Goal: Task Accomplishment & Management: Complete application form

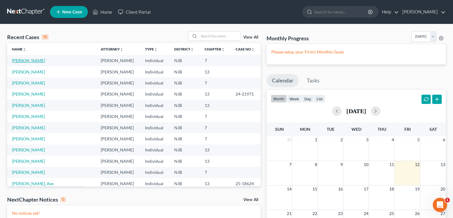
click at [28, 60] on link "[PERSON_NAME]" at bounding box center [28, 60] width 33 height 5
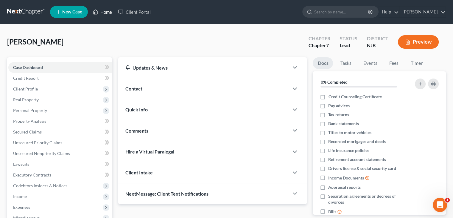
click at [99, 11] on link "Home" at bounding box center [102, 12] width 25 height 11
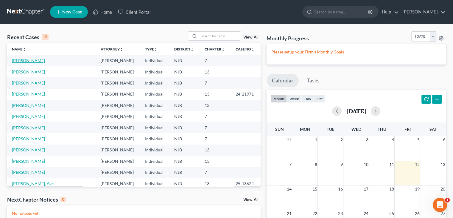
click at [31, 59] on link "[PERSON_NAME]" at bounding box center [28, 60] width 33 height 5
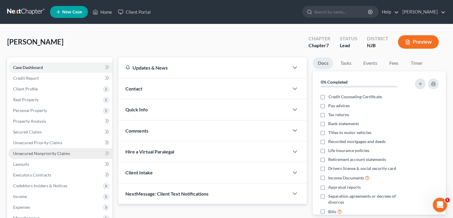
click at [26, 154] on span "Unsecured Nonpriority Claims" at bounding box center [41, 153] width 57 height 5
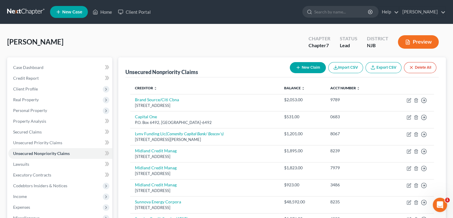
click at [312, 66] on button "New Claim" at bounding box center [308, 67] width 36 height 11
select select "0"
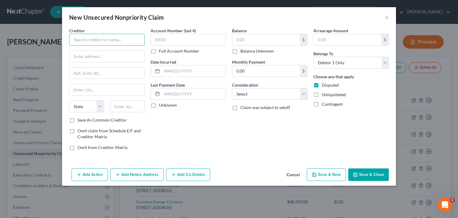
click at [80, 39] on input "text" at bounding box center [106, 40] width 75 height 12
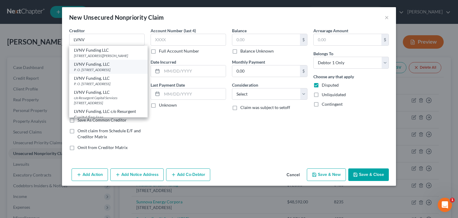
click at [105, 72] on div "P. O. [STREET_ADDRESS]" at bounding box center [108, 69] width 69 height 5
type input "LVNV Funding, LLC"
type input "P. O. Box 10497"
type input "[GEOGRAPHIC_DATA]"
select select "42"
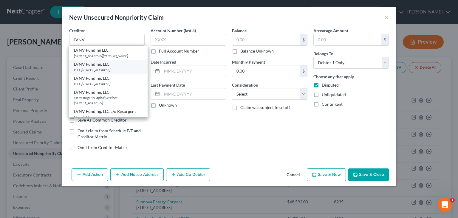
type input "29603"
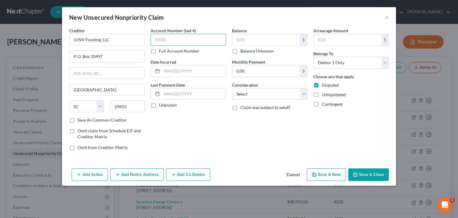
click at [167, 39] on input "text" at bounding box center [188, 40] width 75 height 12
type input "F"
click at [159, 50] on label "Full Account Number" at bounding box center [179, 51] width 40 height 6
click at [161, 50] on input "Full Account Number" at bounding box center [163, 50] width 4 height 4
click at [161, 44] on input "F" at bounding box center [188, 40] width 75 height 12
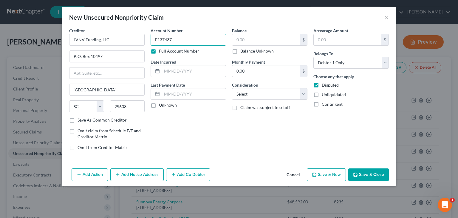
type input "F137437"
click at [159, 103] on label "Unknown" at bounding box center [168, 105] width 18 height 6
click at [161, 103] on input "Unknown" at bounding box center [163, 104] width 4 height 4
checkbox input "true"
click at [243, 40] on input "text" at bounding box center [266, 39] width 68 height 11
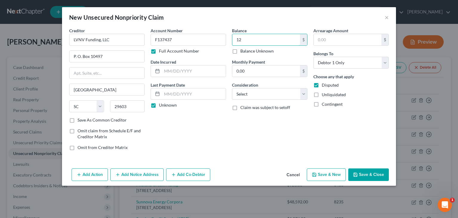
type input "1"
type input "1,827."
click at [255, 97] on select "Select Cable / Satellite Services Collection Agency Credit Card Debt Debt Couns…" at bounding box center [269, 94] width 75 height 12
select select "1"
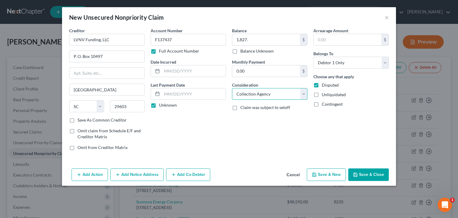
click at [232, 88] on select "Select Cable / Satellite Services Collection Agency Credit Card Debt Debt Couns…" at bounding box center [269, 94] width 75 height 12
click at [145, 172] on button "Add Notice Address" at bounding box center [136, 174] width 53 height 13
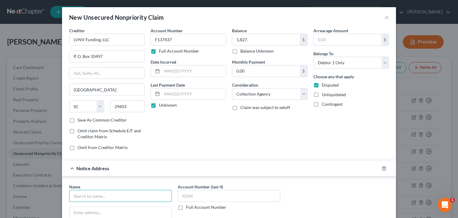
click at [87, 194] on input "text" at bounding box center [120, 196] width 103 height 12
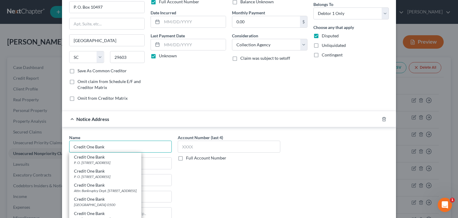
scroll to position [60, 0]
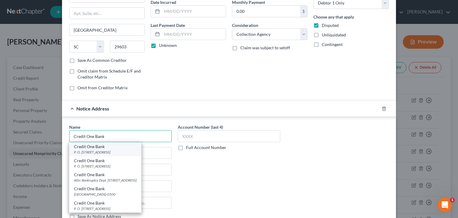
type input "Credit One Bank"
click at [96, 151] on div "P. O. [STREET_ADDRESS]" at bounding box center [105, 151] width 63 height 5
type input "P. O. Box 98873"
type input "[GEOGRAPHIC_DATA]"
select select "31"
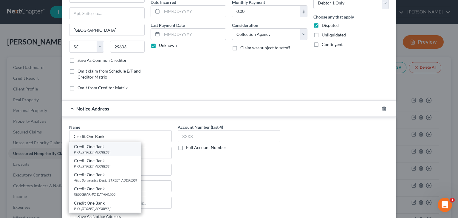
type input "89193"
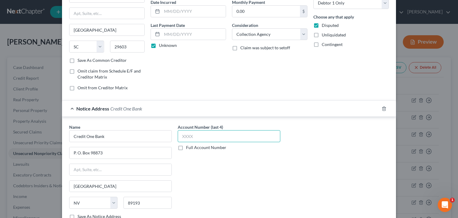
click at [187, 137] on input "text" at bounding box center [229, 136] width 103 height 12
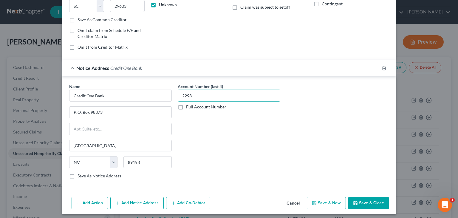
scroll to position [102, 0]
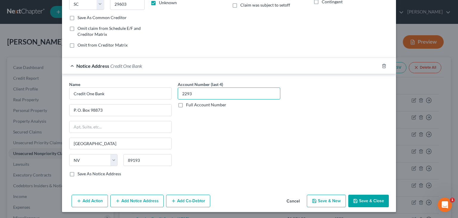
type input "2293"
click at [368, 198] on button "Save & Close" at bounding box center [368, 200] width 41 height 13
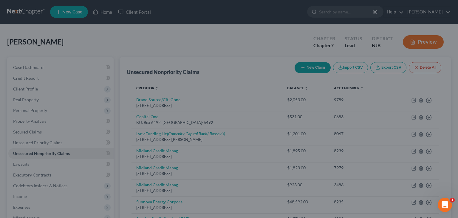
type input "1,827.00"
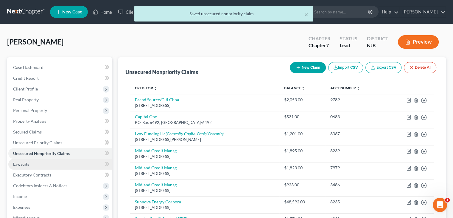
click at [26, 162] on span "Lawsuits" at bounding box center [21, 163] width 16 height 5
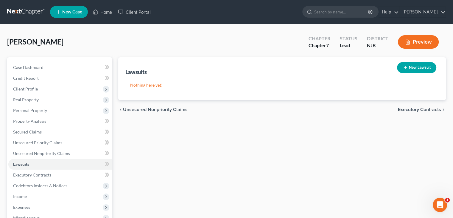
click at [416, 69] on button "New Lawsuit" at bounding box center [416, 67] width 39 height 11
select select "0"
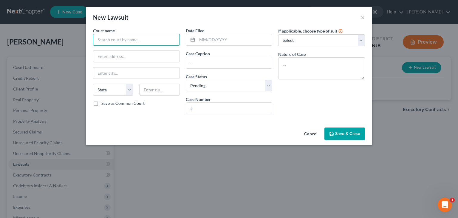
click at [122, 40] on input "text" at bounding box center [136, 40] width 87 height 12
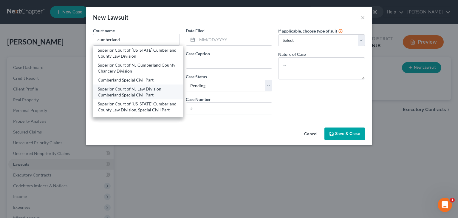
click at [142, 91] on div "Superior Court of NJ Law Division Cumberland Special Civil Part" at bounding box center [138, 92] width 80 height 12
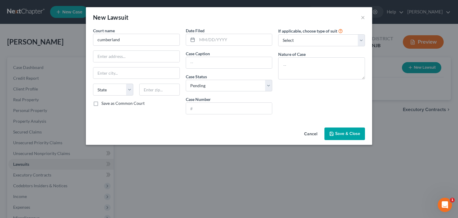
type input "Superior Court of NJ Law Division Cumberland Special Civil Part"
type input "[STREET_ADDRESS]"
type input "Bridgeton"
select select "33"
type input "08302"
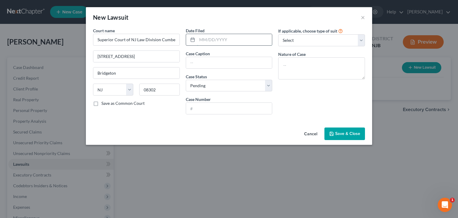
click at [212, 42] on input "text" at bounding box center [234, 39] width 75 height 11
type input "7"
type input "[DATE]"
click at [210, 62] on input "text" at bounding box center [229, 62] width 86 height 11
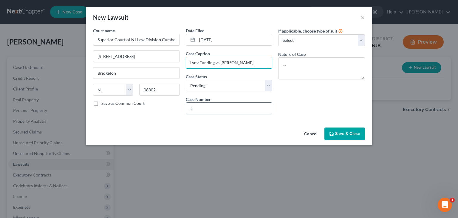
type input "Lvnv Funding vs [PERSON_NAME]"
click at [198, 109] on input "text" at bounding box center [229, 108] width 86 height 11
type input "S"
type input "d"
type input "DC-001209-20"
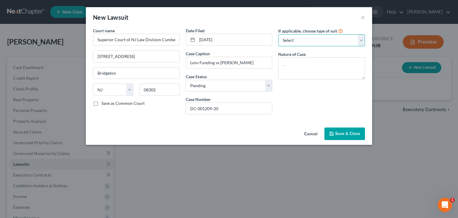
click at [361, 40] on select "Select Repossession Garnishment Foreclosure Attached, Seized, Or Levied Other" at bounding box center [321, 40] width 87 height 12
select select "4"
click at [278, 34] on select "Select Repossession Garnishment Foreclosure Attached, Seized, Or Levied Other" at bounding box center [321, 40] width 87 height 12
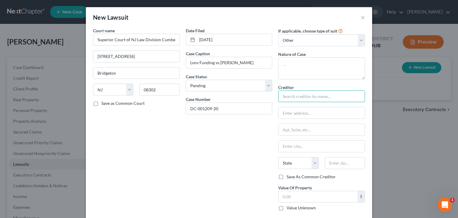
click at [292, 97] on input "text" at bounding box center [321, 96] width 87 height 12
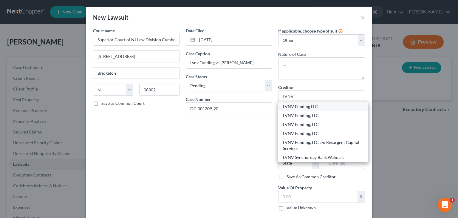
click at [308, 105] on div "LVNV Funding LLC" at bounding box center [323, 106] width 80 height 6
type input "LVNV Funding LLC"
type input "[STREET_ADDRESS][PERSON_NAME]"
type input "Suite 110"
type input "[GEOGRAPHIC_DATA]"
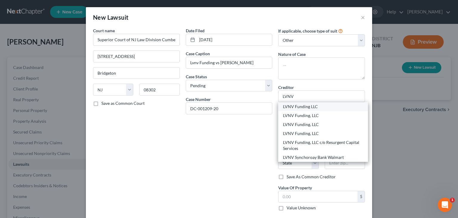
select select "42"
type input "29601"
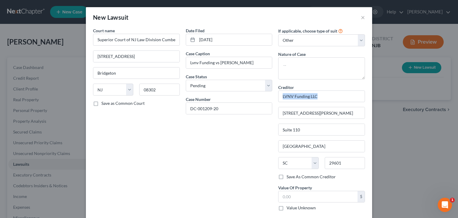
click at [309, 105] on div "Creditor * LVNV Funding LLC [STREET_ADDRESS][GEOGRAPHIC_DATA][PERSON_NAME] [US_…" at bounding box center [321, 128] width 87 height 89
click at [317, 94] on input "LVNV Funding LLC" at bounding box center [321, 96] width 87 height 12
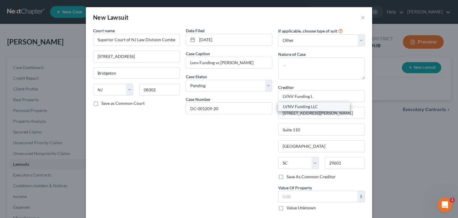
click at [312, 106] on div "LVNV Funding LLC" at bounding box center [314, 106] width 62 height 6
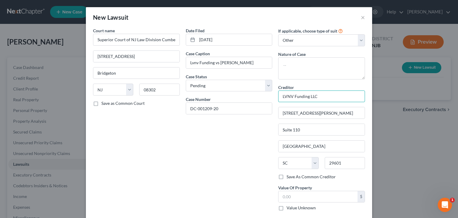
drag, startPoint x: 320, startPoint y: 94, endPoint x: 305, endPoint y: 94, distance: 14.6
click at [305, 94] on input "LVNV Funding LLC" at bounding box center [321, 96] width 87 height 12
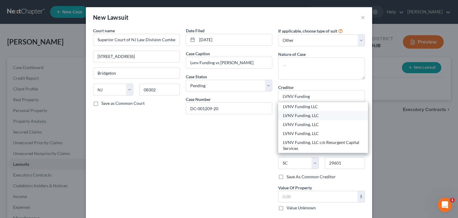
click at [313, 115] on div "LVNV Funding, LLC" at bounding box center [323, 115] width 80 height 6
type input "LVNV Funding, LLC"
type input "P. O. Box 10497"
type input "29603"
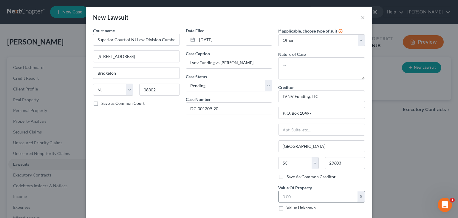
click at [292, 196] on input "text" at bounding box center [317, 196] width 79 height 11
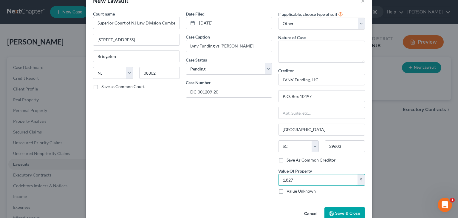
scroll to position [30, 0]
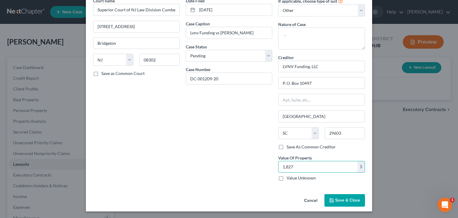
type input "1,827"
click at [338, 201] on span "Save & Close" at bounding box center [347, 199] width 25 height 5
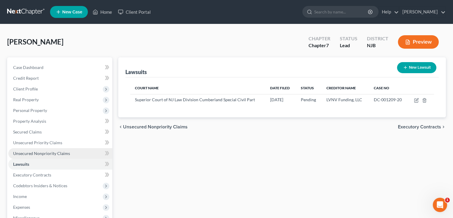
click at [38, 151] on span "Unsecured Nonpriority Claims" at bounding box center [41, 153] width 57 height 5
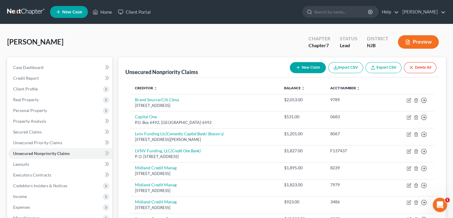
click at [306, 66] on button "New Claim" at bounding box center [308, 67] width 36 height 11
select select "0"
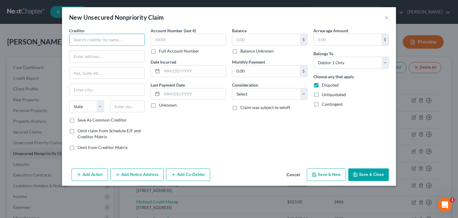
click at [73, 41] on input "text" at bounding box center [106, 40] width 75 height 12
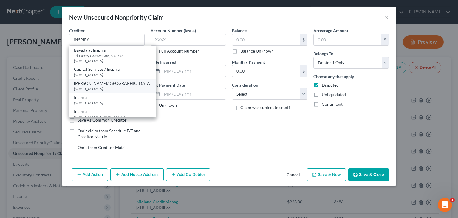
click at [100, 86] on div "[STREET_ADDRESS]" at bounding box center [112, 88] width 77 height 5
type input "[PERSON_NAME]/[GEOGRAPHIC_DATA]"
type input "[STREET_ADDRESS]"
type input "Bridgeton"
select select "33"
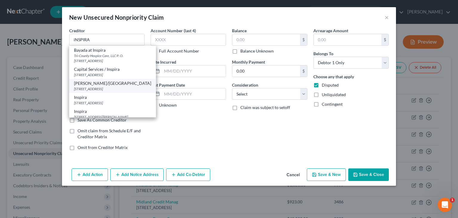
type input "08302"
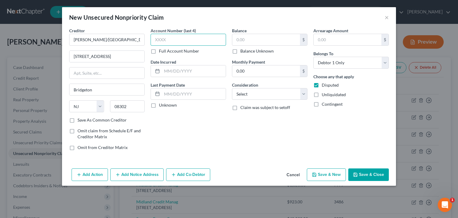
click at [173, 37] on input "text" at bounding box center [188, 40] width 75 height 12
type input "0478"
click at [159, 104] on label "Unknown" at bounding box center [168, 105] width 18 height 6
click at [161, 104] on input "Unknown" at bounding box center [163, 104] width 4 height 4
checkbox input "true"
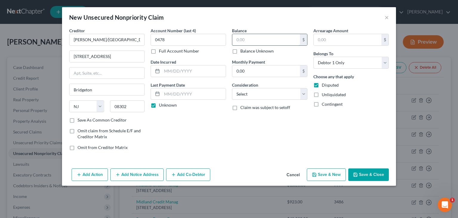
click at [249, 38] on input "text" at bounding box center [266, 39] width 68 height 11
type input "793"
click at [265, 92] on select "Select Cable / Satellite Services Collection Agency Credit Card Debt Debt Couns…" at bounding box center [269, 94] width 75 height 12
select select "9"
click at [232, 88] on select "Select Cable / Satellite Services Collection Agency Credit Card Debt Debt Couns…" at bounding box center [269, 94] width 75 height 12
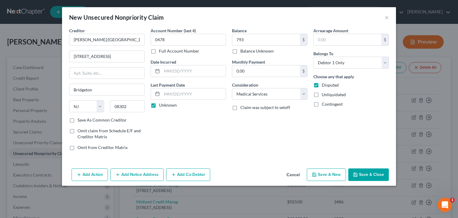
click at [367, 175] on button "Save & Close" at bounding box center [368, 174] width 41 height 13
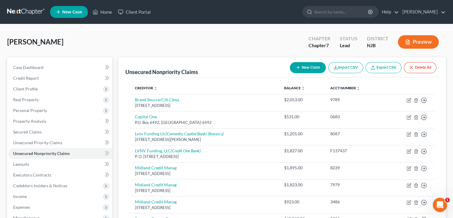
click at [317, 67] on button "New Claim" at bounding box center [308, 67] width 36 height 11
select select "0"
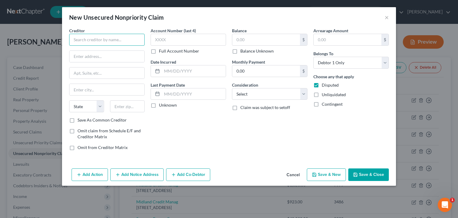
click at [98, 40] on input "text" at bounding box center [106, 40] width 75 height 12
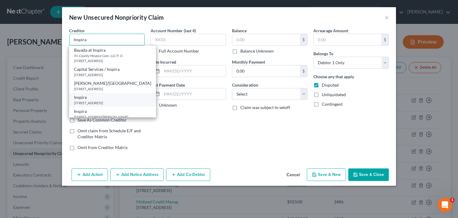
type input "Inspira"
click at [88, 102] on div "[STREET_ADDRESS]" at bounding box center [112, 102] width 77 height 5
type input "[STREET_ADDRESS]"
type input "Bridgeton"
select select "33"
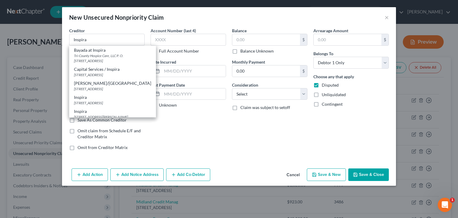
type input "08302"
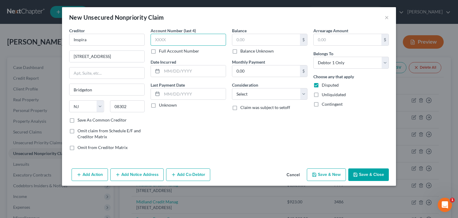
click at [155, 44] on input "text" at bounding box center [188, 40] width 75 height 12
type input "9671"
click at [159, 104] on label "Unknown" at bounding box center [168, 105] width 18 height 6
click at [161, 104] on input "Unknown" at bounding box center [163, 104] width 4 height 4
checkbox input "true"
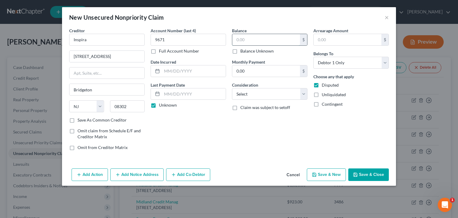
click at [242, 38] on input "text" at bounding box center [266, 39] width 68 height 11
type input "496"
click at [261, 96] on select "Select Cable / Satellite Services Collection Agency Credit Card Debt Debt Couns…" at bounding box center [269, 94] width 75 height 12
select select "9"
click at [232, 88] on select "Select Cable / Satellite Services Collection Agency Credit Card Debt Debt Couns…" at bounding box center [269, 94] width 75 height 12
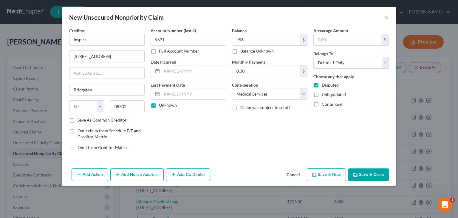
drag, startPoint x: 370, startPoint y: 171, endPoint x: 362, endPoint y: 151, distance: 21.7
click at [370, 169] on button "Save & Close" at bounding box center [368, 174] width 41 height 13
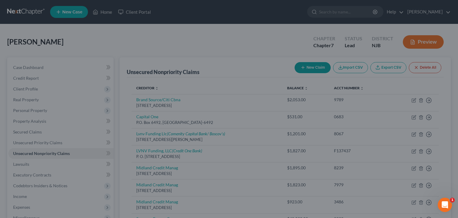
type input "496.00"
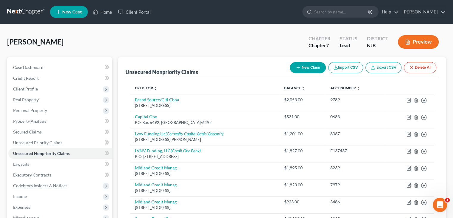
click at [311, 65] on button "New Claim" at bounding box center [308, 67] width 36 height 11
select select "0"
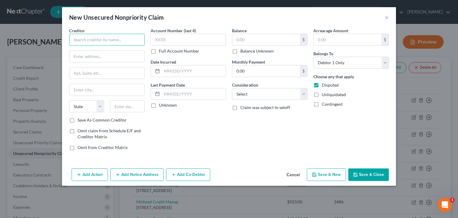
click at [80, 41] on input "text" at bounding box center [106, 40] width 75 height 12
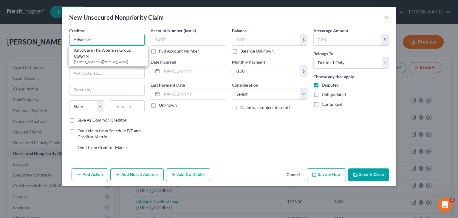
type input "Advocare"
click at [194, 136] on div "Account Number (last 4) Full Account Number Date Incurred Last Payment Date Unk…" at bounding box center [188, 91] width 81 height 128
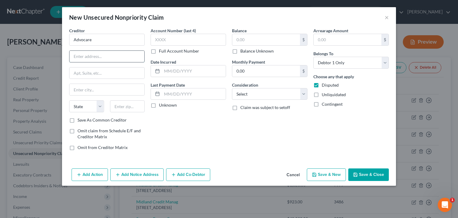
drag, startPoint x: 76, startPoint y: 53, endPoint x: 73, endPoint y: 55, distance: 3.7
click at [76, 53] on input "text" at bounding box center [106, 56] width 75 height 11
type input "P. O. Box 71422"
click at [89, 91] on input "text" at bounding box center [106, 89] width 75 height 11
type input "[GEOGRAPHIC_DATA]"
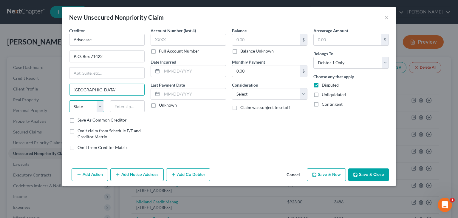
click at [85, 105] on select "State [US_STATE] AK AR AZ CA CO CT DE DC [GEOGRAPHIC_DATA] [GEOGRAPHIC_DATA] GU…" at bounding box center [86, 106] width 35 height 12
select select "39"
click at [116, 110] on input "text" at bounding box center [127, 106] width 35 height 12
type input "19176"
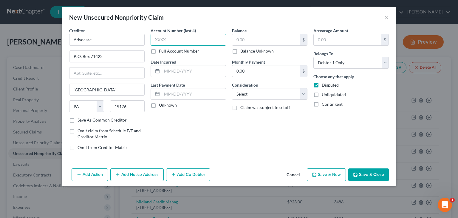
click at [174, 41] on input "text" at bounding box center [188, 40] width 75 height 12
type input "6647"
click at [159, 106] on label "Unknown" at bounding box center [168, 105] width 18 height 6
click at [161, 106] on input "Unknown" at bounding box center [163, 104] width 4 height 4
checkbox input "true"
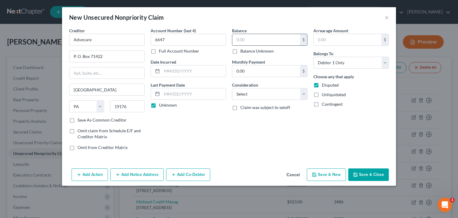
click at [241, 41] on input "text" at bounding box center [266, 39] width 68 height 11
type input "21"
click at [302, 95] on select "Select Cable / Satellite Services Collection Agency Credit Card Debt Debt Couns…" at bounding box center [269, 94] width 75 height 12
select select "9"
click at [232, 88] on select "Select Cable / Satellite Services Collection Agency Credit Card Debt Debt Couns…" at bounding box center [269, 94] width 75 height 12
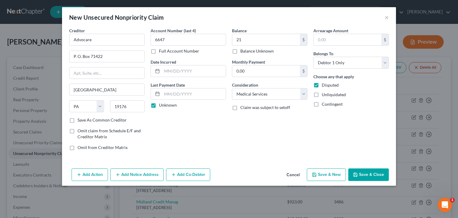
click at [371, 176] on button "Save & Close" at bounding box center [368, 174] width 41 height 13
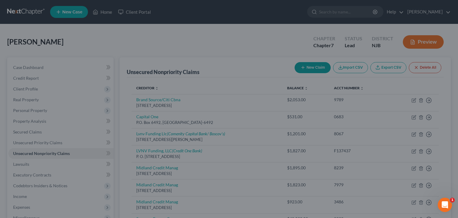
type input "21.00"
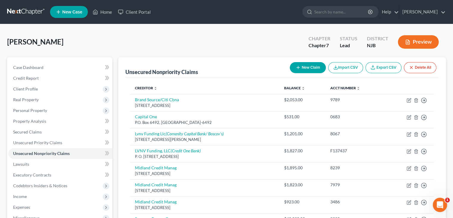
click at [317, 68] on button "New Claim" at bounding box center [308, 67] width 36 height 11
select select "0"
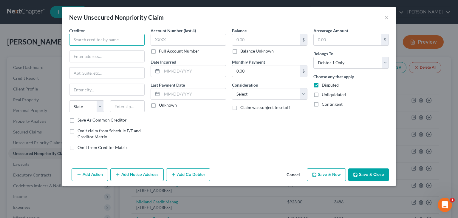
click at [94, 41] on input "text" at bounding box center [106, 40] width 75 height 12
type input "Redefine Healthcare"
click at [80, 57] on input "text" at bounding box center [106, 56] width 75 height 11
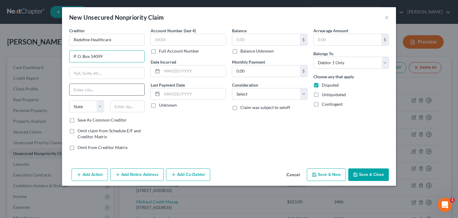
type input "P. O. Box 14099"
click at [85, 90] on input "text" at bounding box center [106, 89] width 75 height 11
type input "[GEOGRAPHIC_DATA]"
click at [81, 106] on select "State [US_STATE] AK AR AZ CA CO CT DE DC [GEOGRAPHIC_DATA] [GEOGRAPHIC_DATA] GU…" at bounding box center [86, 106] width 35 height 12
select select "20"
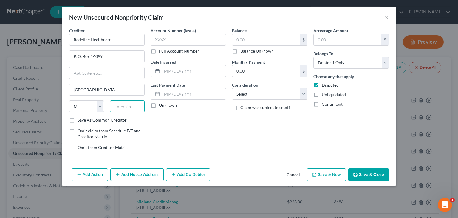
click at [126, 108] on input "text" at bounding box center [127, 106] width 35 height 12
type input "04915"
click at [178, 39] on input "text" at bounding box center [188, 40] width 75 height 12
type input "1449"
click at [159, 105] on label "Unknown" at bounding box center [168, 105] width 18 height 6
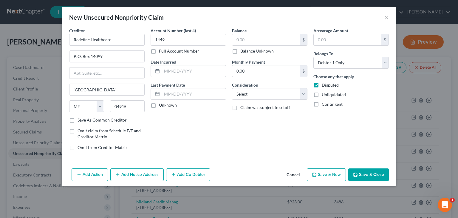
click at [161, 105] on input "Unknown" at bounding box center [163, 104] width 4 height 4
checkbox input "true"
click at [305, 93] on select "Select Cable / Satellite Services Collection Agency Credit Card Debt Debt Couns…" at bounding box center [269, 94] width 75 height 12
select select "9"
click at [232, 88] on select "Select Cable / Satellite Services Collection Agency Credit Card Debt Debt Couns…" at bounding box center [269, 94] width 75 height 12
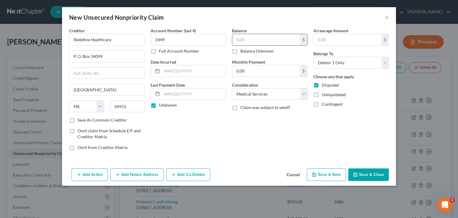
click at [257, 39] on input "text" at bounding box center [266, 39] width 68 height 11
click at [373, 177] on button "Save & Close" at bounding box center [368, 174] width 41 height 13
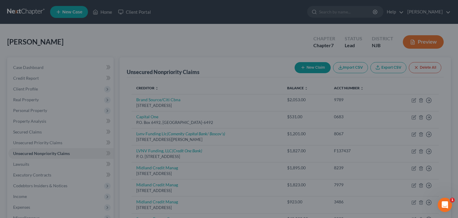
type input "86.00"
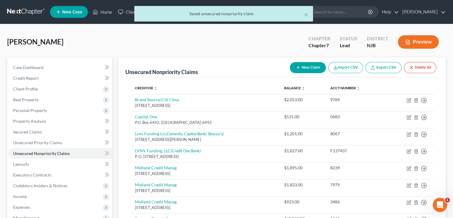
click at [316, 65] on button "New Claim" at bounding box center [308, 67] width 36 height 11
select select "0"
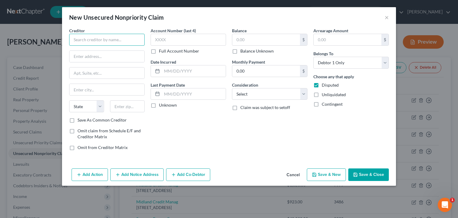
click at [96, 37] on input "text" at bounding box center [106, 40] width 75 height 12
type input "r"
type input "Redifine Healthcare"
click at [82, 54] on input "text" at bounding box center [106, 56] width 75 height 11
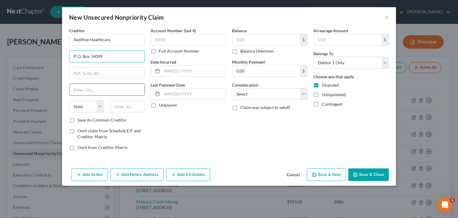
type input "P. O. Box 14099"
click at [88, 90] on input "text" at bounding box center [106, 89] width 75 height 11
type input "[GEOGRAPHIC_DATA]"
click at [83, 104] on select "State [US_STATE] AK AR AZ CA CO CT DE DC [GEOGRAPHIC_DATA] [GEOGRAPHIC_DATA] GU…" at bounding box center [86, 106] width 35 height 12
select select "20"
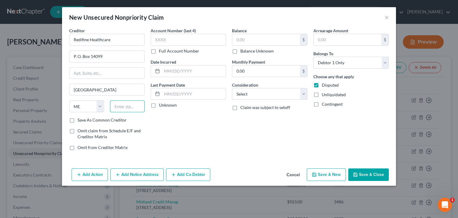
click at [122, 108] on input "text" at bounding box center [127, 106] width 35 height 12
type input "04915"
click at [172, 38] on input "text" at bounding box center [188, 40] width 75 height 12
type input "3564"
click at [159, 106] on label "Unknown" at bounding box center [168, 105] width 18 height 6
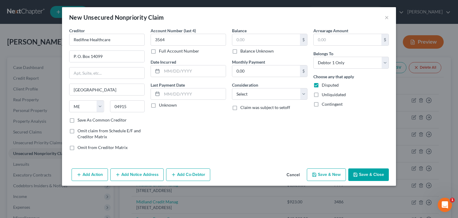
click at [161, 106] on input "Unknown" at bounding box center [163, 104] width 4 height 4
checkbox input "true"
click at [248, 40] on input "text" at bounding box center [266, 39] width 68 height 11
type input "11"
click at [296, 174] on button "Cancel" at bounding box center [293, 175] width 23 height 12
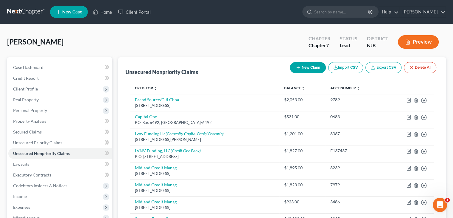
click at [314, 66] on button "New Claim" at bounding box center [308, 67] width 36 height 11
select select "0"
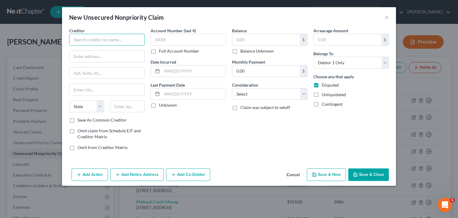
click at [108, 43] on input "text" at bounding box center [106, 40] width 75 height 12
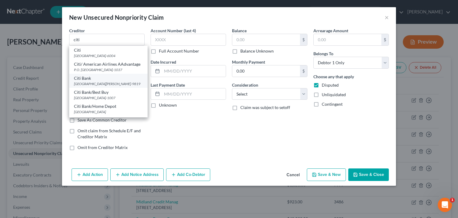
click at [85, 81] on div "Citi Bank" at bounding box center [108, 78] width 69 height 6
type input "Citi Bank"
type input "PO Box 790040"
type input "[GEOGRAPHIC_DATA][PERSON_NAME]"
select select "26"
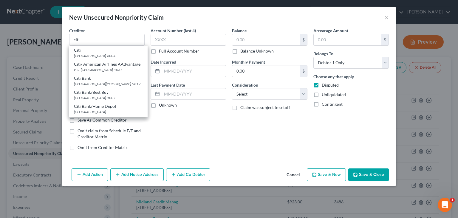
type input "63179-9819"
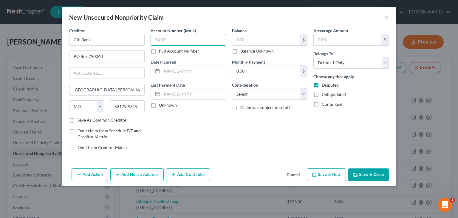
click at [161, 41] on input "text" at bounding box center [188, 40] width 75 height 12
type input "CUM"
click at [159, 51] on label "Full Account Number" at bounding box center [179, 51] width 40 height 6
click at [161, 51] on input "Full Account Number" at bounding box center [163, 50] width 4 height 4
click at [168, 35] on div "Account Number CUM Full Account Number" at bounding box center [188, 40] width 75 height 27
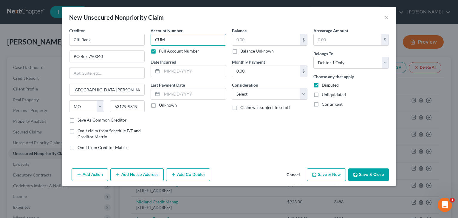
click at [165, 40] on input "CUM" at bounding box center [188, 40] width 75 height 12
type input "CUM-DC-004886-25"
click at [159, 104] on label "Unknown" at bounding box center [168, 105] width 18 height 6
click at [161, 104] on input "Unknown" at bounding box center [163, 104] width 4 height 4
checkbox input "true"
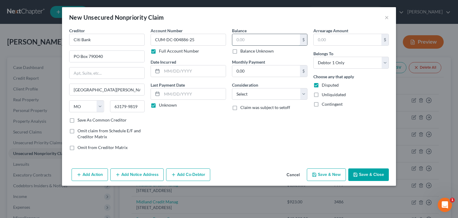
click at [240, 39] on input "text" at bounding box center [266, 39] width 68 height 11
type input "2,114"
click at [268, 96] on select "Select Cable / Satellite Services Collection Agency Credit Card Debt Debt Couns…" at bounding box center [269, 94] width 75 height 12
select select "1"
click at [232, 88] on select "Select Cable / Satellite Services Collection Agency Credit Card Debt Debt Couns…" at bounding box center [269, 94] width 75 height 12
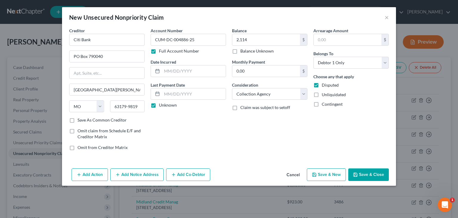
click at [126, 176] on button "Add Notice Address" at bounding box center [136, 174] width 53 height 13
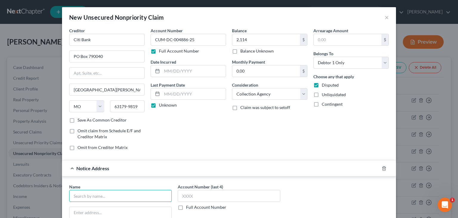
click at [89, 197] on input "text" at bounding box center [120, 196] width 103 height 12
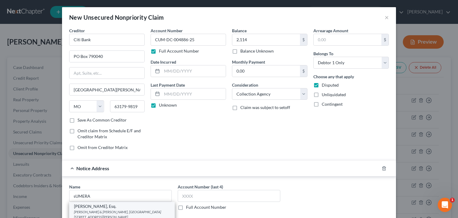
click at [95, 210] on div "[PERSON_NAME] & [PERSON_NAME], [GEOGRAPHIC_DATA] [STREET_ADDRESS][PERSON_NAME]" at bounding box center [122, 214] width 96 height 10
type input "[PERSON_NAME], Esq."
type input "[PERSON_NAME] & [PERSON_NAME], [GEOGRAPHIC_DATA]"
type input "[STREET_ADDRESS]"
type input "[PERSON_NAME][GEOGRAPHIC_DATA]"
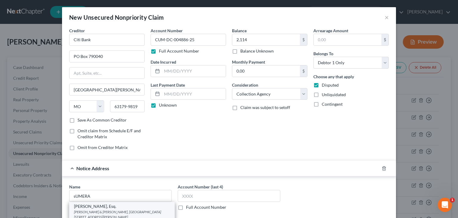
select select "33"
type input "07662"
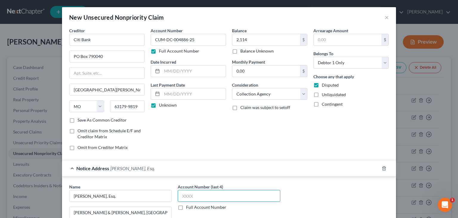
click at [185, 194] on input "text" at bounding box center [229, 196] width 103 height 12
type input "dc-0"
click at [186, 206] on label "Full Account Number" at bounding box center [206, 207] width 40 height 6
click at [188, 206] on input "Full Account Number" at bounding box center [190, 206] width 4 height 4
drag, startPoint x: 191, startPoint y: 193, endPoint x: 175, endPoint y: 197, distance: 16.3
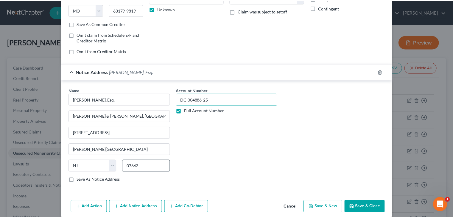
scroll to position [102, 0]
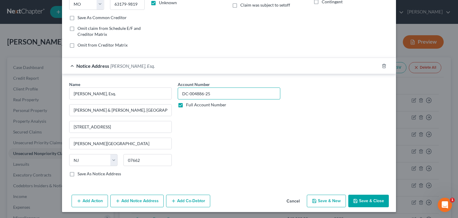
type input "DC-004886-25"
click at [373, 200] on button "Save & Close" at bounding box center [368, 200] width 41 height 13
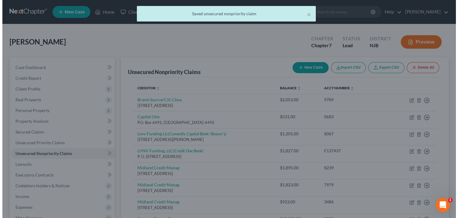
scroll to position [0, 0]
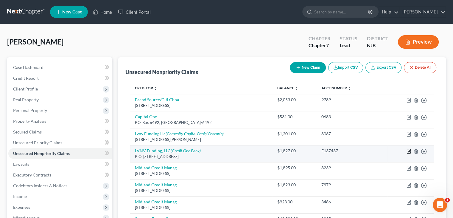
click at [410, 150] on icon "button" at bounding box center [409, 150] width 3 height 3
select select "42"
select select "1"
select select "0"
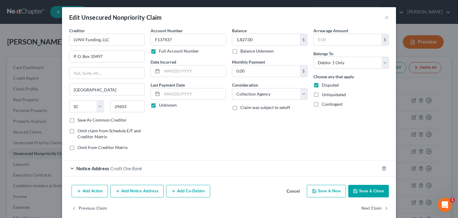
click at [139, 190] on button "Add Notice Address" at bounding box center [136, 190] width 53 height 13
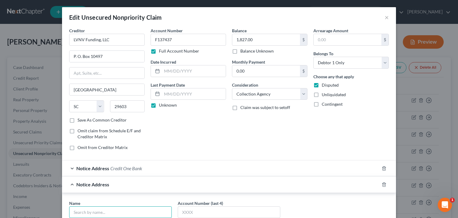
click at [99, 210] on input "text" at bounding box center [120, 212] width 103 height 12
drag, startPoint x: 98, startPoint y: 211, endPoint x: 53, endPoint y: 210, distance: 44.7
click at [53, 210] on div "Edit Unsecured Nonpriority Claim × Creditor * LVNV Funding, LLC P. O. [GEOGRAPH…" at bounding box center [229, 109] width 458 height 218
type input "P"
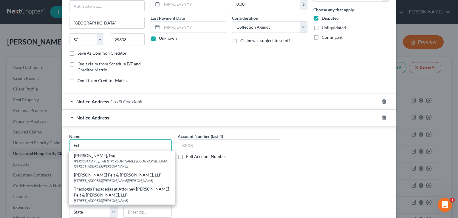
scroll to position [89, 0]
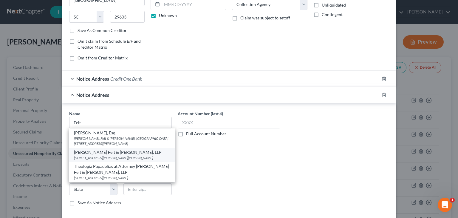
click at [106, 150] on div "[PERSON_NAME] Felt & [PERSON_NAME], LLP" at bounding box center [122, 152] width 96 height 6
type input "[PERSON_NAME] Felt & [PERSON_NAME], LLP"
type input "[STREET_ADDRESS][PERSON_NAME]"
type input "Parsippany"
select select "33"
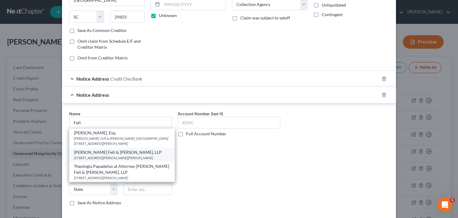
type input "07054-9944"
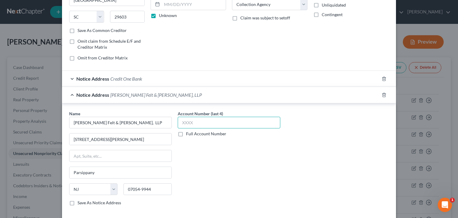
click at [186, 122] on input "text" at bounding box center [229, 123] width 103 height 12
type input "D"
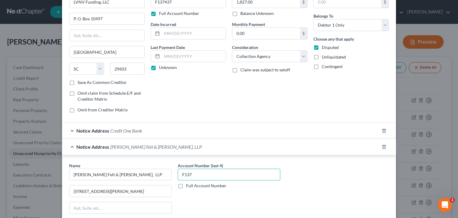
scroll to position [0, 0]
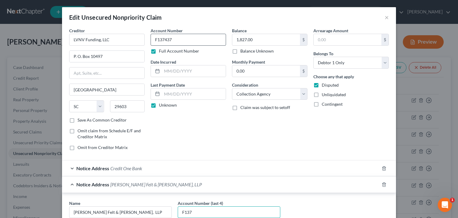
type input "F137"
drag, startPoint x: 172, startPoint y: 38, endPoint x: 145, endPoint y: 40, distance: 26.9
click at [148, 40] on div "Account Number F137437 Full Account Number Date Incurred Last Payment Date Unkn…" at bounding box center [188, 91] width 81 height 128
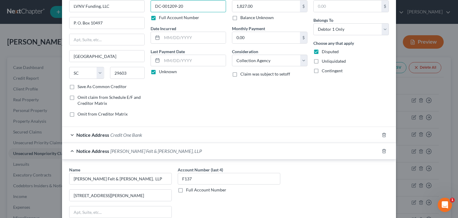
scroll to position [135, 0]
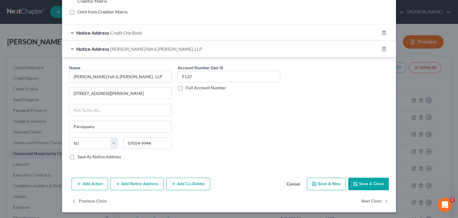
type input "DC-001209-20"
click at [370, 178] on button "Save & Close" at bounding box center [368, 183] width 41 height 13
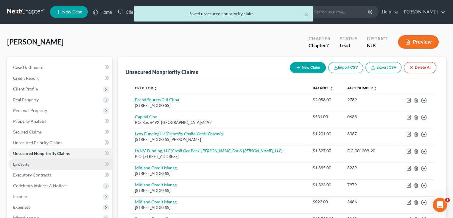
click at [23, 163] on span "Lawsuits" at bounding box center [21, 163] width 16 height 5
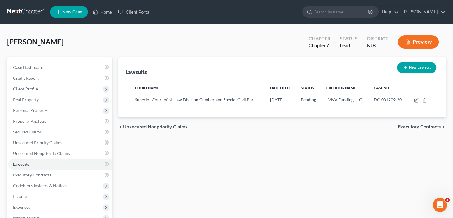
click at [411, 71] on button "New Lawsuit" at bounding box center [416, 67] width 39 height 11
select select "0"
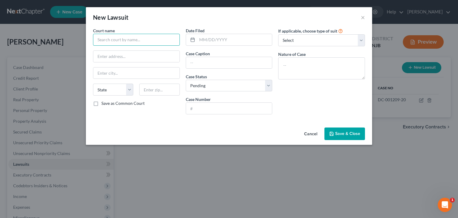
click at [106, 39] on input "text" at bounding box center [136, 40] width 87 height 12
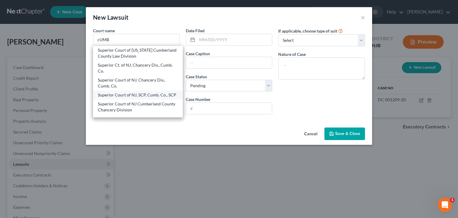
click at [143, 96] on div "Superior Court of NJ, SCP, Cumb. Co., SCP" at bounding box center [138, 95] width 80 height 6
type input "Superior Court of NJ, SCP, Cumb. Co., SCP"
type input "[STREET_ADDRESS]"
type input "Bridgeton"
select select "33"
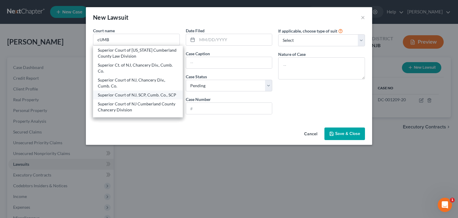
type input "08302"
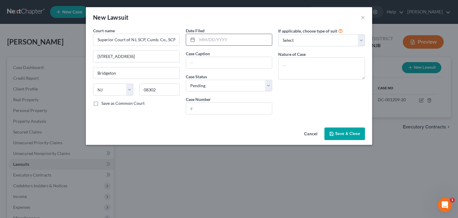
drag, startPoint x: 209, startPoint y: 35, endPoint x: 209, endPoint y: 39, distance: 3.6
click at [209, 36] on input "text" at bounding box center [234, 39] width 75 height 11
type input "[DATE]"
click at [200, 61] on input "text" at bounding box center [229, 62] width 86 height 11
click at [219, 61] on input "Citibank, N.A. [PERSON_NAME]" at bounding box center [229, 62] width 86 height 11
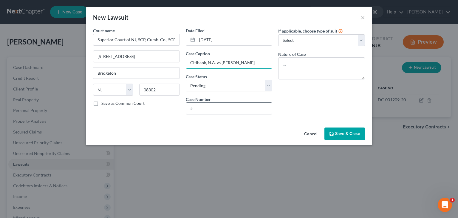
type input "Citibank, N.A. vs [PERSON_NAME]"
click at [196, 110] on input "text" at bounding box center [229, 108] width 86 height 11
click at [196, 106] on input "text" at bounding box center [229, 108] width 86 height 11
type input "CUM-DC-004886-25"
click at [309, 131] on button "Cancel" at bounding box center [310, 134] width 23 height 12
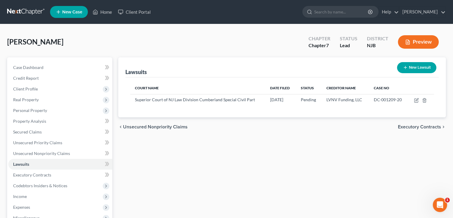
click at [415, 68] on button "New Lawsuit" at bounding box center [416, 67] width 39 height 11
select select "0"
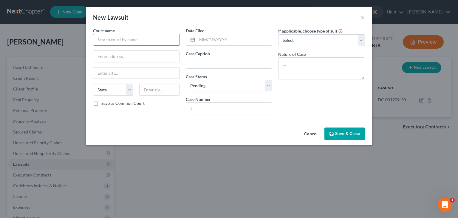
drag, startPoint x: 129, startPoint y: 43, endPoint x: 134, endPoint y: 41, distance: 4.8
click at [131, 42] on input "text" at bounding box center [136, 40] width 87 height 12
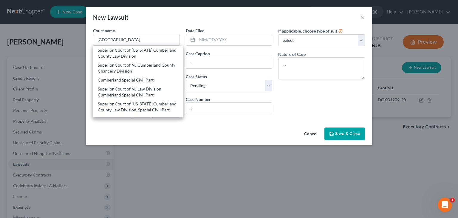
click at [126, 94] on div "Superior Court of NJ Law Division Cumberland Special Civil Part" at bounding box center [138, 92] width 80 height 12
type input "Superior Court of NJ Law Division Cumberland Special Civil Part"
type input "[STREET_ADDRESS]"
type input "Bridgeton"
select select "33"
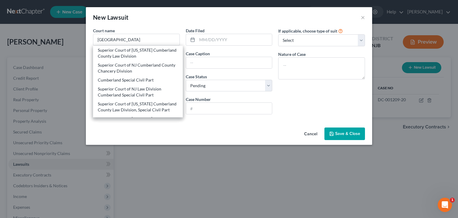
type input "08302"
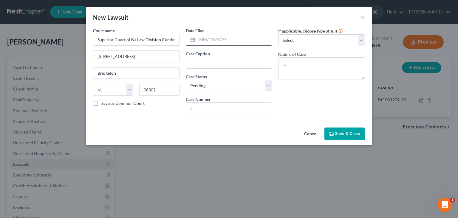
click at [209, 42] on input "text" at bounding box center [234, 39] width 75 height 11
type input "[DATE]"
click at [205, 62] on input "text" at bounding box center [229, 62] width 86 height 11
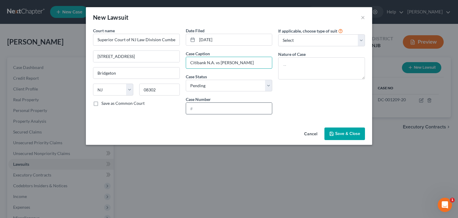
type input "Citibank N.A. vs [PERSON_NAME]"
click at [205, 109] on input "text" at bounding box center [229, 108] width 86 height 11
type input "CUM-DC-004886-25"
click at [293, 38] on select "Select Repossession Garnishment Foreclosure Attached, Seized, Or Levied Other" at bounding box center [321, 40] width 87 height 12
select select "4"
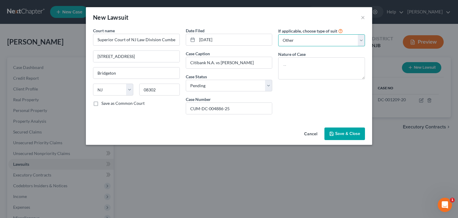
click at [278, 34] on select "Select Repossession Garnishment Foreclosure Attached, Seized, Or Levied Other" at bounding box center [321, 40] width 87 height 12
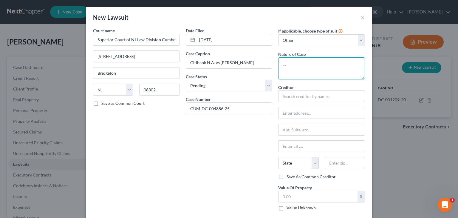
click at [300, 68] on textarea at bounding box center [321, 68] width 87 height 22
type textarea "c"
type textarea "Contract Dispute"
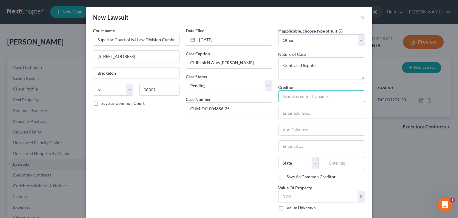
click at [286, 97] on input "text" at bounding box center [321, 96] width 87 height 12
click at [292, 95] on input "text" at bounding box center [321, 96] width 87 height 12
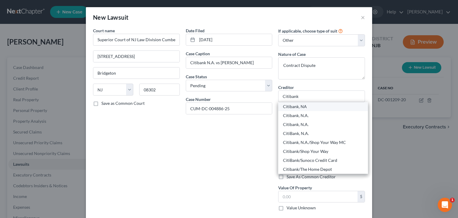
click at [301, 105] on div "Citibank, NA" at bounding box center [323, 106] width 80 height 6
type input "Citibank, NA"
type input "[STREET_ADDRESS]"
type input "[GEOGRAPHIC_DATA]"
select select "14"
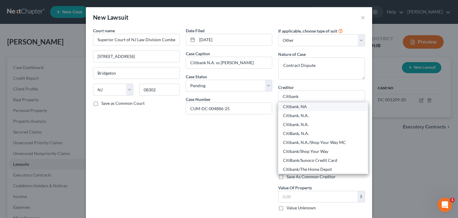
type input "60007"
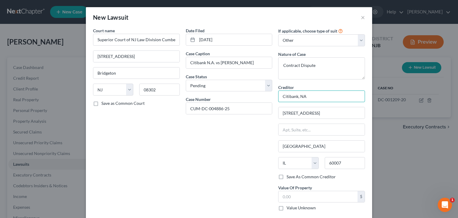
click at [306, 97] on input "Citibank, NA" at bounding box center [321, 96] width 87 height 12
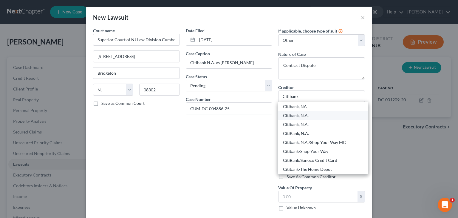
click at [283, 114] on div "Citibank, N.A." at bounding box center [323, 115] width 80 height 6
type input "Citibank, N.A."
type input "P. O. Box 6500"
type input "[GEOGRAPHIC_DATA]"
select select "43"
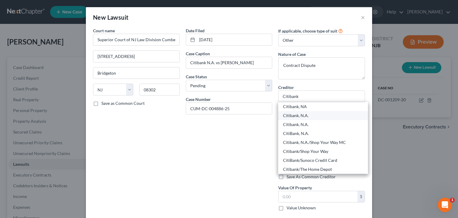
type input "57117"
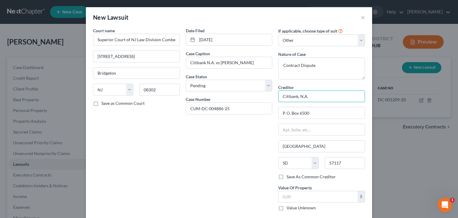
click at [306, 97] on input "Citibank, N.A." at bounding box center [321, 96] width 87 height 12
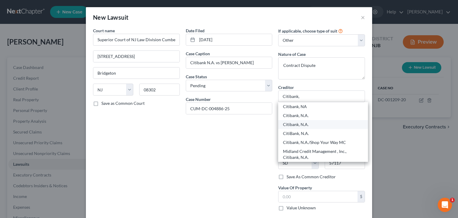
click at [294, 122] on div "Citibank, N.A." at bounding box center [323, 124] width 80 height 6
type input "Citibank, N.A."
type input "[STREET_ADDRESS]"
type input "[GEOGRAPHIC_DATA]"
select select "14"
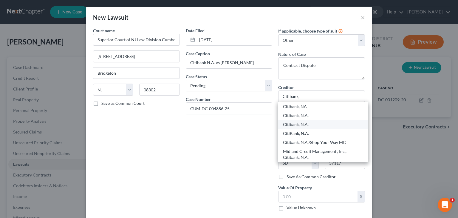
type input "60007"
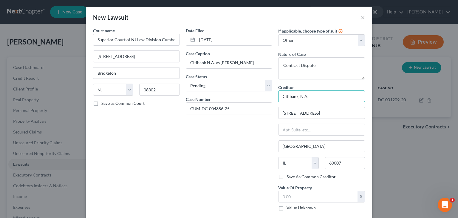
click at [307, 97] on input "Citibank, N.A." at bounding box center [321, 96] width 87 height 12
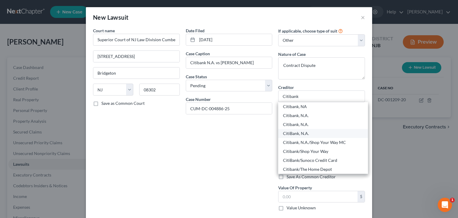
click at [302, 134] on div "CitiBank, N.A." at bounding box center [323, 133] width 80 height 6
type input "CitiBank, N.A."
type input "Po Box 6062"
type input "[GEOGRAPHIC_DATA]"
select select "43"
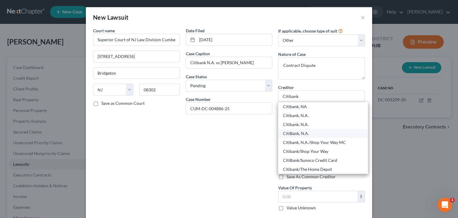
type input "57117"
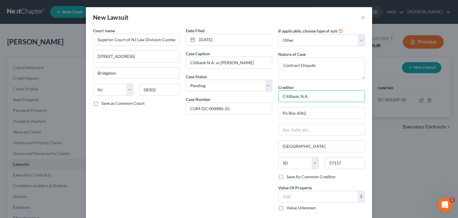
click at [309, 97] on input "CitiBank, N.A." at bounding box center [321, 96] width 87 height 12
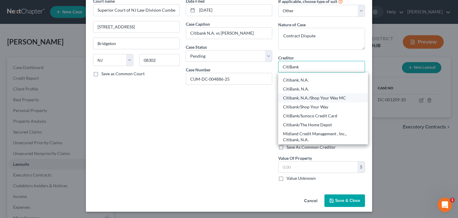
scroll to position [30, 0]
type input "CitiBank"
click at [220, 131] on div "Date Filed [DATE] Case Caption Citibank N.A. vs [PERSON_NAME] Case Status * Sel…" at bounding box center [229, 92] width 93 height 188
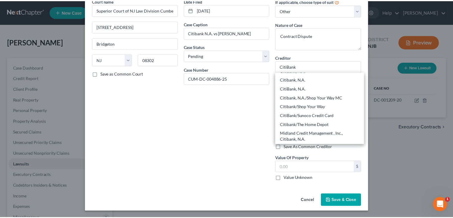
scroll to position [0, 0]
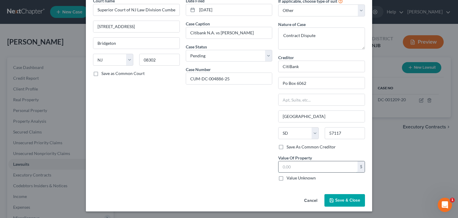
click at [299, 165] on input "text" at bounding box center [317, 166] width 79 height 11
type input "2,114"
click at [342, 201] on span "Save & Close" at bounding box center [347, 199] width 25 height 5
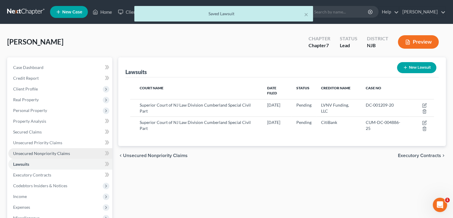
click at [50, 151] on span "Unsecured Nonpriority Claims" at bounding box center [41, 153] width 57 height 5
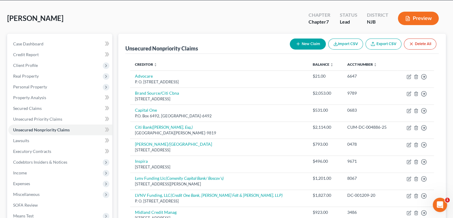
scroll to position [20, 0]
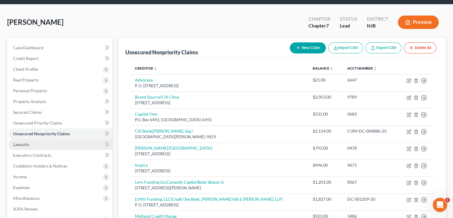
click at [18, 143] on span "Lawsuits" at bounding box center [21, 144] width 16 height 5
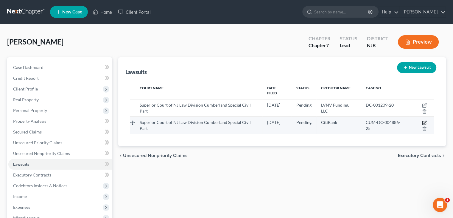
click at [425, 120] on icon "button" at bounding box center [424, 122] width 5 height 5
select select "33"
select select "0"
select select "4"
select select "43"
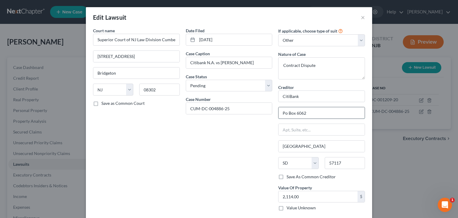
click at [305, 112] on input "Po Box 6062" at bounding box center [321, 112] width 86 height 11
type input "Po Box 7900040"
drag, startPoint x: 309, startPoint y: 141, endPoint x: 273, endPoint y: 140, distance: 36.1
click at [275, 140] on div "If applicable, choose type of suit Select Repossession Garnishment Foreclosure …" at bounding box center [321, 121] width 93 height 188
type input "[GEOGRAPHIC_DATA]"
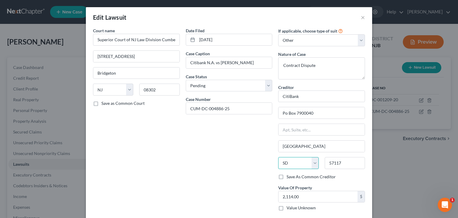
click at [285, 162] on select "State [US_STATE] AK AR AZ CA CO CT DE DC [GEOGRAPHIC_DATA] [GEOGRAPHIC_DATA] GU…" at bounding box center [298, 163] width 40 height 12
select select "26"
click at [278, 157] on select "State [US_STATE] AK AR AZ CA CO CT DE DC [GEOGRAPHIC_DATA] [GEOGRAPHIC_DATA] GU…" at bounding box center [298, 163] width 40 height 12
click at [342, 163] on input "57117" at bounding box center [345, 163] width 40 height 12
type input "5"
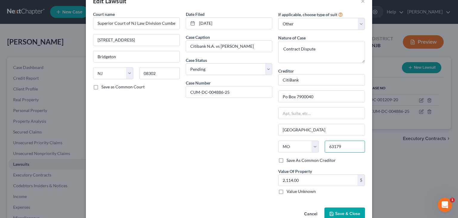
scroll to position [30, 0]
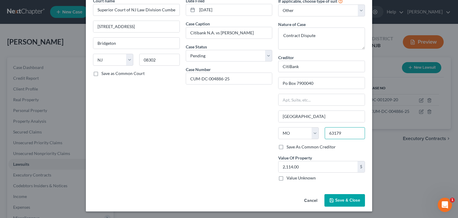
type input "63179"
type input "Saint Louis"
click at [347, 200] on span "Save & Close" at bounding box center [347, 199] width 25 height 5
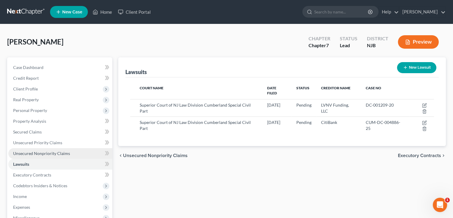
click at [46, 153] on span "Unsecured Nonpriority Claims" at bounding box center [41, 153] width 57 height 5
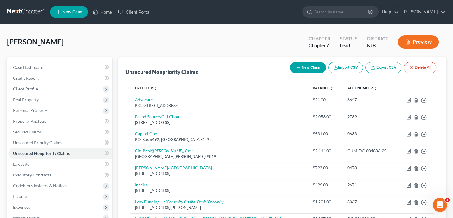
click at [313, 67] on button "New Claim" at bounding box center [308, 67] width 36 height 11
select select "0"
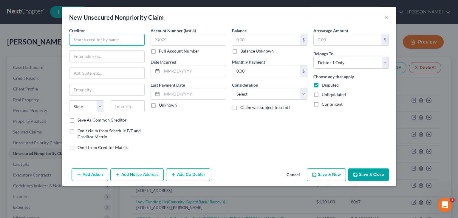
click at [88, 41] on input "text" at bounding box center [106, 40] width 75 height 12
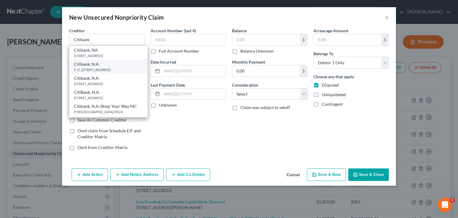
click at [101, 72] on div "P. O. [STREET_ADDRESS]" at bounding box center [108, 69] width 69 height 5
type input "Citibank, N.A."
type input "P. O. Box 6500"
type input "[GEOGRAPHIC_DATA]"
select select "43"
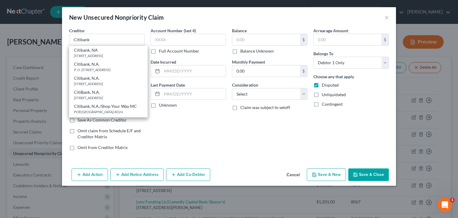
type input "57117"
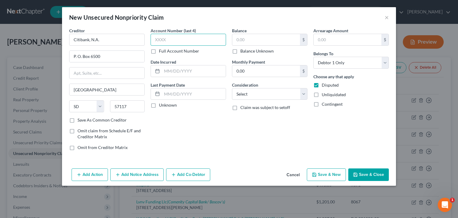
click at [171, 36] on input "text" at bounding box center [188, 40] width 75 height 12
type input "0425"
drag, startPoint x: 152, startPoint y: 104, endPoint x: 195, endPoint y: 67, distance: 56.2
click at [159, 103] on label "Unknown" at bounding box center [168, 105] width 18 height 6
click at [161, 103] on input "Unknown" at bounding box center [163, 104] width 4 height 4
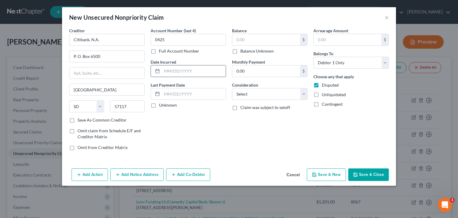
checkbox input "true"
click at [239, 36] on input "text" at bounding box center [266, 39] width 68 height 11
type input "1,159"
click at [303, 95] on select "Select Cable / Satellite Services Collection Agency Credit Card Debt Debt Couns…" at bounding box center [269, 94] width 75 height 12
select select "1"
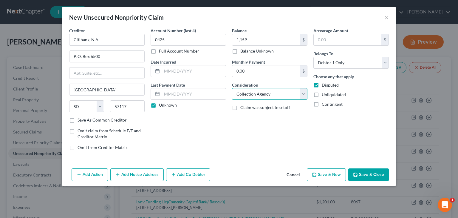
click at [232, 88] on select "Select Cable / Satellite Services Collection Agency Credit Card Debt Debt Couns…" at bounding box center [269, 94] width 75 height 12
click at [139, 175] on button "Add Notice Address" at bounding box center [136, 174] width 53 height 13
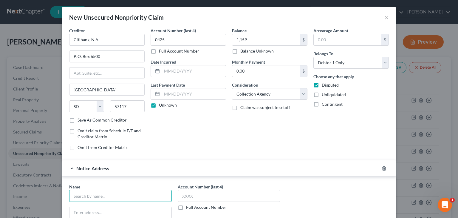
click at [88, 196] on input "text" at bounding box center [120, 196] width 103 height 12
click at [112, 209] on div "[STREET_ADDRESS]" at bounding box center [105, 211] width 62 height 5
type input "Cavalry Portfolio Services"
type input "[STREET_ADDRESS]"
type input "[GEOGRAPHIC_DATA]"
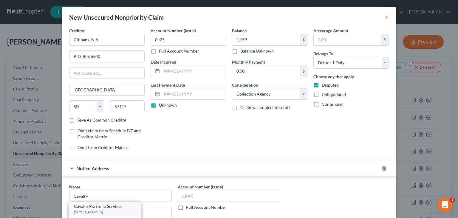
select select "6"
type input "06831"
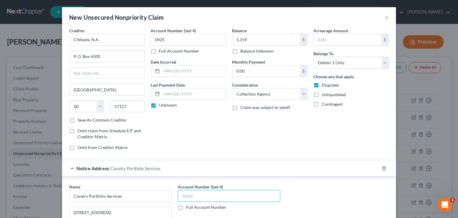
click at [187, 198] on input "text" at bounding box center [229, 196] width 103 height 12
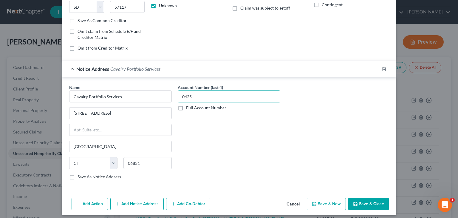
scroll to position [102, 0]
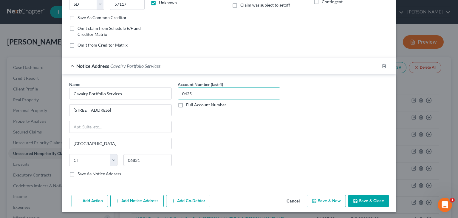
type input "0425"
click at [371, 199] on button "Save & Close" at bounding box center [368, 200] width 41 height 13
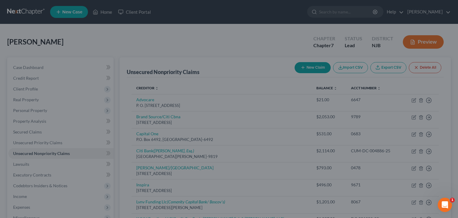
type input "1,159.00"
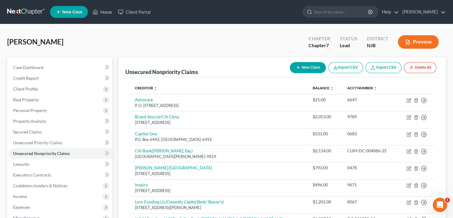
click at [312, 63] on button "New Claim" at bounding box center [308, 67] width 36 height 11
select select "0"
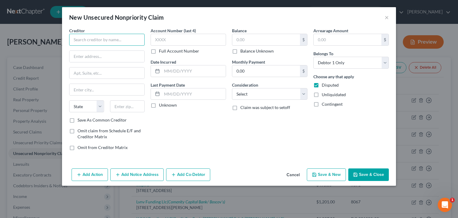
click at [93, 36] on input "text" at bounding box center [106, 40] width 75 height 12
type input "[PERSON_NAME], OD"
click at [78, 57] on input "text" at bounding box center [106, 56] width 75 height 11
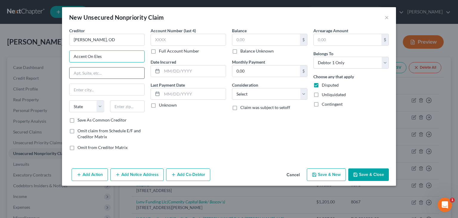
type input "Accent On Eles"
click at [85, 74] on input "text" at bounding box center [106, 72] width 75 height 11
type input "4"
click at [77, 89] on input "text" at bounding box center [106, 89] width 75 height 11
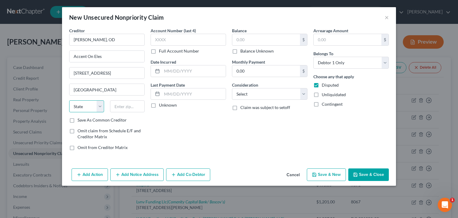
click at [84, 105] on select "State [US_STATE] AK AR AZ CA CO CT DE DC [GEOGRAPHIC_DATA] [GEOGRAPHIC_DATA] GU…" at bounding box center [86, 106] width 35 height 12
click at [118, 107] on input "text" at bounding box center [127, 106] width 35 height 12
click at [303, 92] on select "Select Cable / Satellite Services Collection Agency Credit Card Debt Debt Couns…" at bounding box center [269, 94] width 75 height 12
click at [232, 88] on select "Select Cable / Satellite Services Collection Agency Credit Card Debt Debt Couns…" at bounding box center [269, 94] width 75 height 12
click at [244, 38] on input "text" at bounding box center [266, 39] width 68 height 11
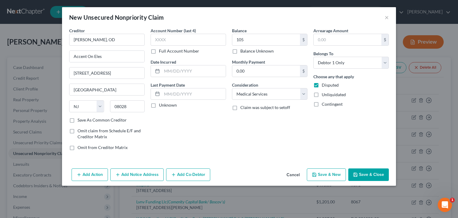
click at [159, 107] on label "Unknown" at bounding box center [168, 105] width 18 height 6
click at [161, 106] on input "Unknown" at bounding box center [163, 104] width 4 height 4
click at [167, 42] on input "text" at bounding box center [188, 40] width 75 height 12
click at [370, 176] on button "Save & Close" at bounding box center [368, 174] width 41 height 13
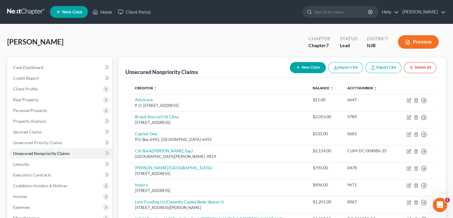
click at [308, 67] on button "New Claim" at bounding box center [308, 67] width 36 height 11
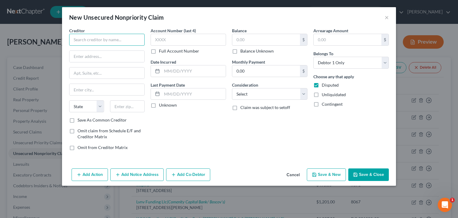
click at [97, 39] on input "text" at bounding box center [106, 40] width 75 height 12
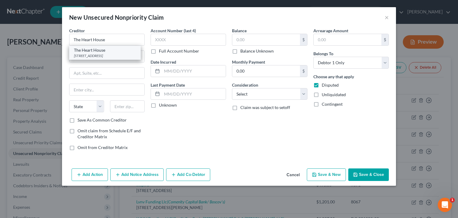
click at [103, 51] on div "The Heart House" at bounding box center [105, 50] width 62 height 6
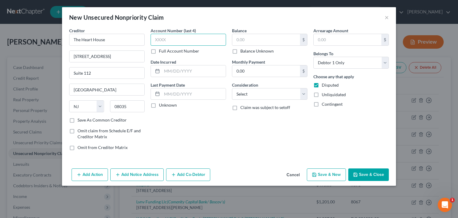
click at [169, 41] on input "text" at bounding box center [188, 40] width 75 height 12
click at [159, 107] on label "Unknown" at bounding box center [168, 105] width 18 height 6
click at [161, 106] on input "Unknown" at bounding box center [163, 104] width 4 height 4
click at [253, 41] on input "text" at bounding box center [266, 39] width 68 height 11
click at [248, 97] on select "Select Cable / Satellite Services Collection Agency Credit Card Debt Debt Couns…" at bounding box center [269, 94] width 75 height 12
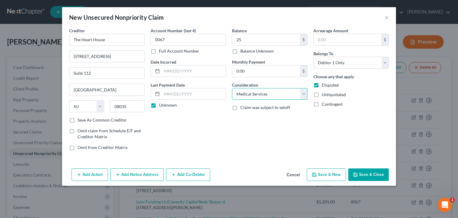
click at [232, 88] on select "Select Cable / Satellite Services Collection Agency Credit Card Debt Debt Couns…" at bounding box center [269, 94] width 75 height 12
click at [380, 172] on button "Save & Close" at bounding box center [368, 174] width 41 height 13
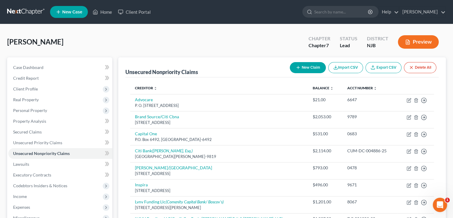
click at [301, 67] on button "New Claim" at bounding box center [308, 67] width 36 height 11
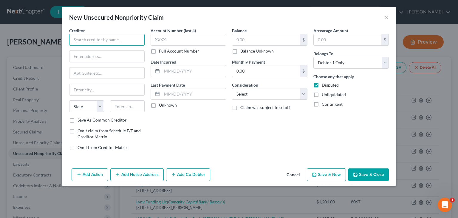
click at [92, 39] on input "text" at bounding box center [106, 40] width 75 height 12
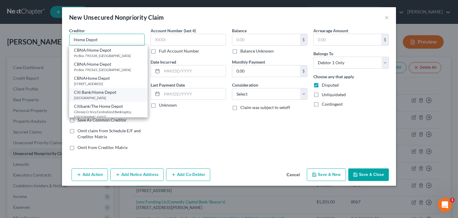
scroll to position [30, 0]
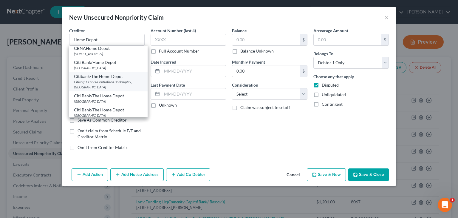
click at [107, 76] on div "Citibank/The Home Depot" at bounding box center [108, 76] width 69 height 6
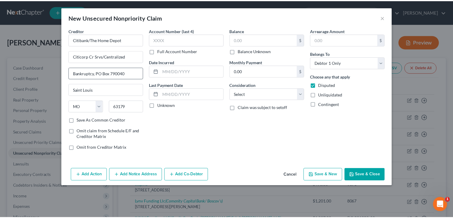
scroll to position [0, 0]
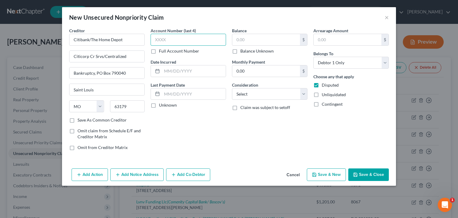
click at [165, 39] on input "text" at bounding box center [188, 40] width 75 height 12
click at [159, 105] on label "Unknown" at bounding box center [168, 105] width 18 height 6
click at [161, 105] on input "Unknown" at bounding box center [163, 104] width 4 height 4
click at [259, 42] on input "text" at bounding box center [266, 39] width 68 height 11
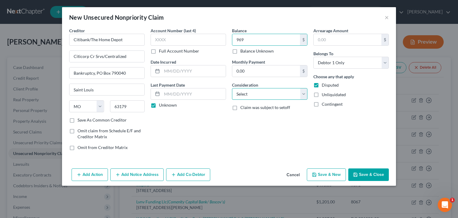
click at [249, 91] on select "Select Cable / Satellite Services Collection Agency Credit Card Debt Debt Couns…" at bounding box center [269, 94] width 75 height 12
click at [232, 88] on select "Select Cable / Satellite Services Collection Agency Credit Card Debt Debt Couns…" at bounding box center [269, 94] width 75 height 12
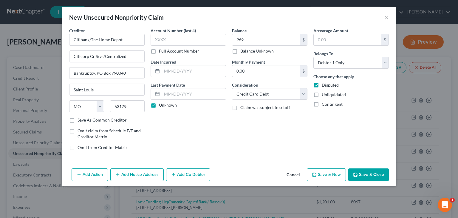
click at [368, 174] on button "Save & Close" at bounding box center [368, 174] width 41 height 13
